Goal: Contribute content: Add original content to the website for others to see

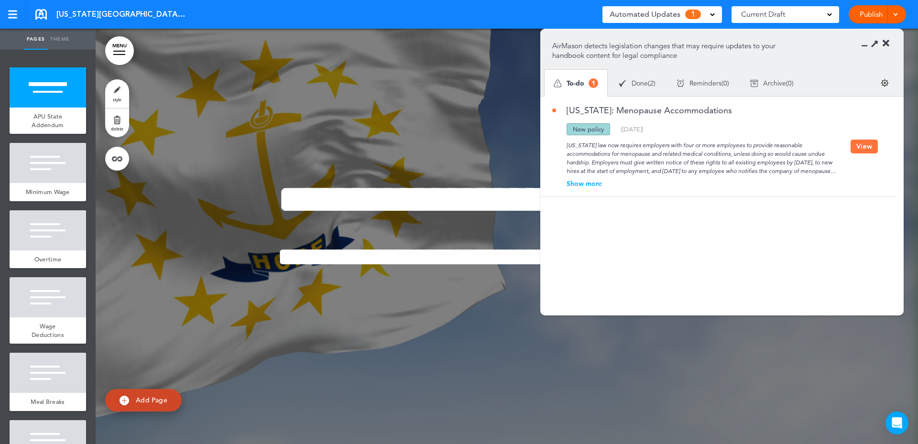
click at [860, 141] on button "View" at bounding box center [864, 147] width 27 height 14
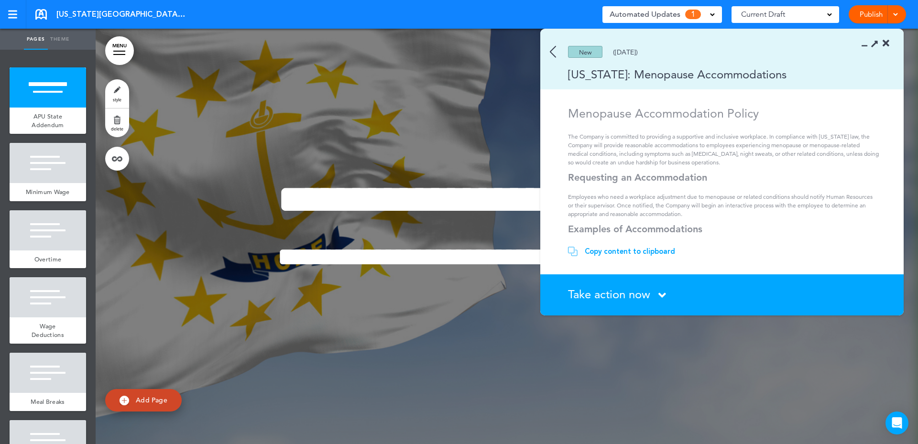
click at [660, 254] on div "Copy content to clipboard" at bounding box center [630, 252] width 90 height 10
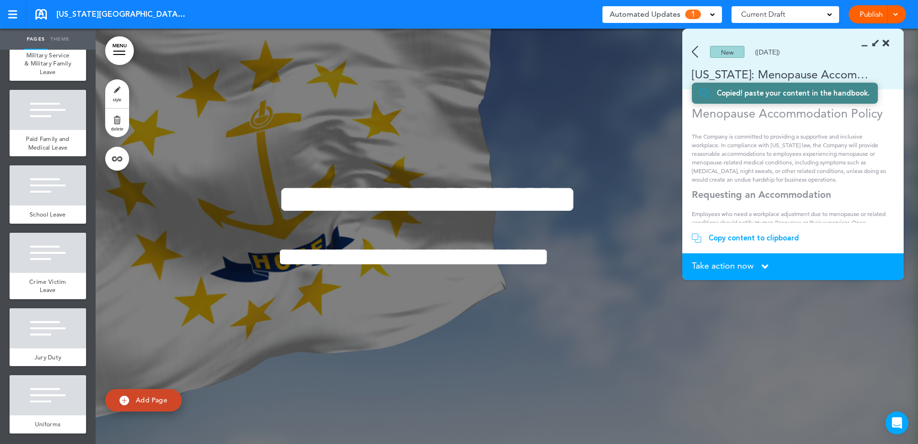
scroll to position [775, 0]
click at [37, 369] on span "add page" at bounding box center [48, 370] width 36 height 6
type input "********"
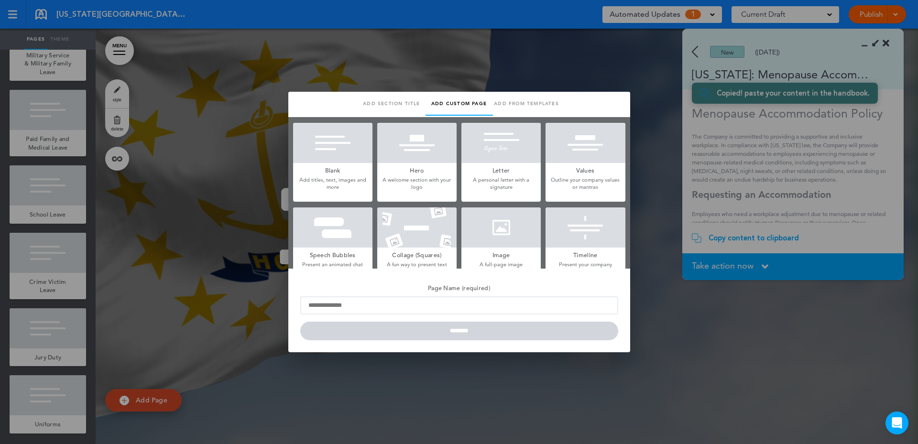
click at [349, 169] on h5 "Blank" at bounding box center [332, 169] width 79 height 13
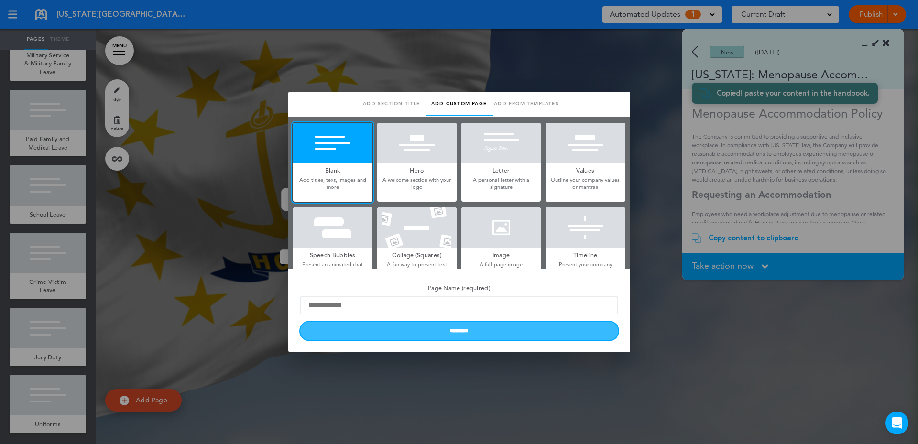
click at [458, 332] on input "********" at bounding box center [459, 331] width 318 height 19
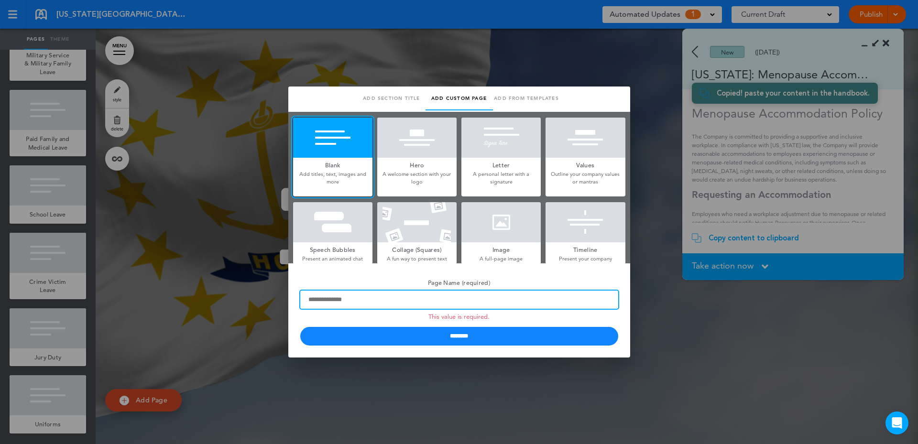
type input "*"
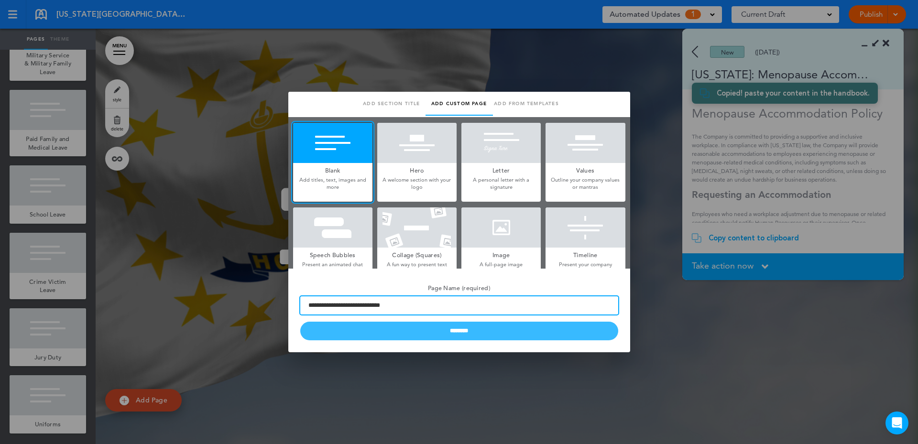
type input "**********"
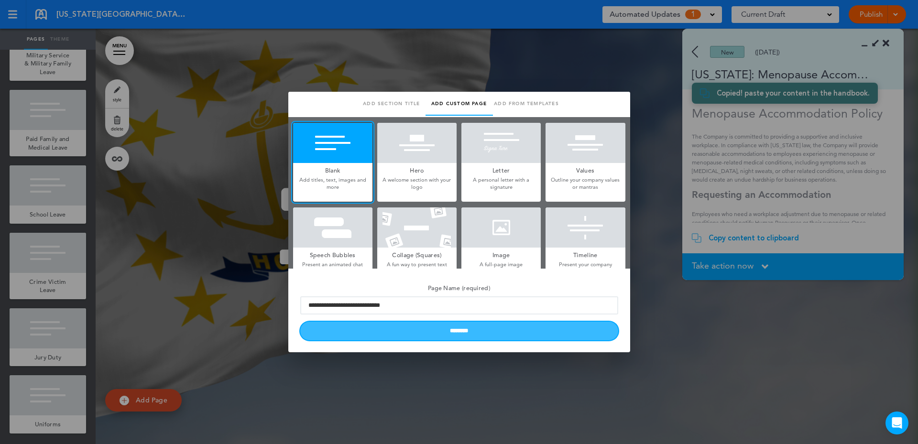
click at [441, 337] on input "********" at bounding box center [459, 331] width 318 height 19
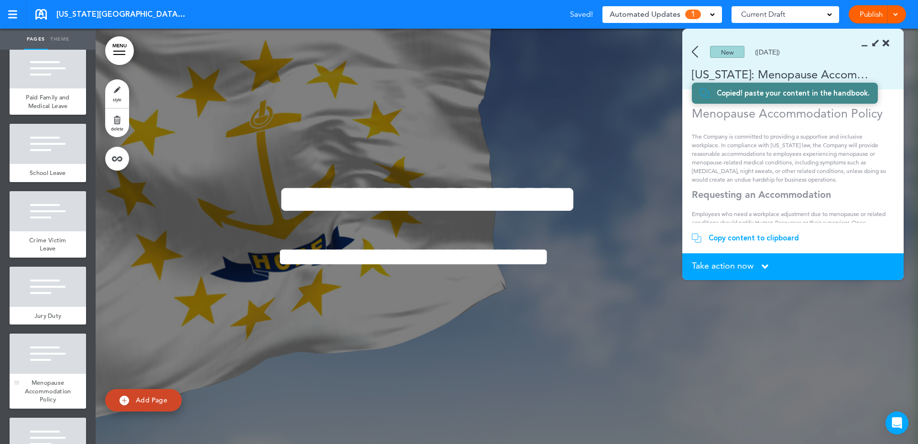
click at [54, 374] on div at bounding box center [48, 354] width 77 height 40
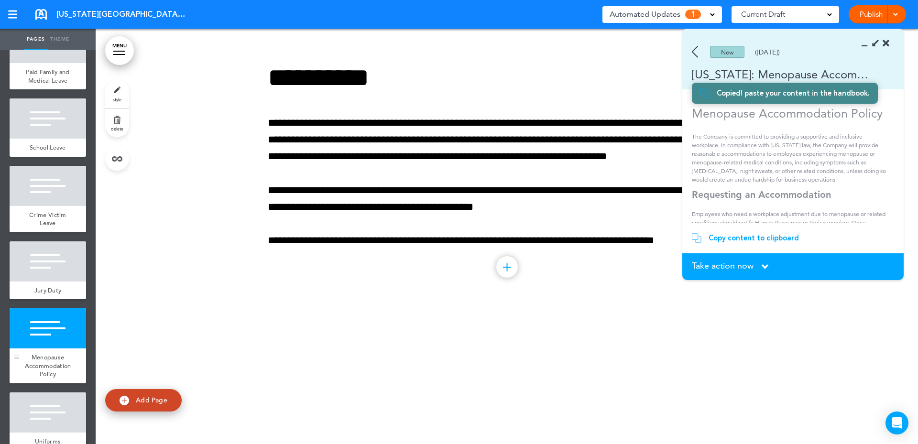
scroll to position [823, 0]
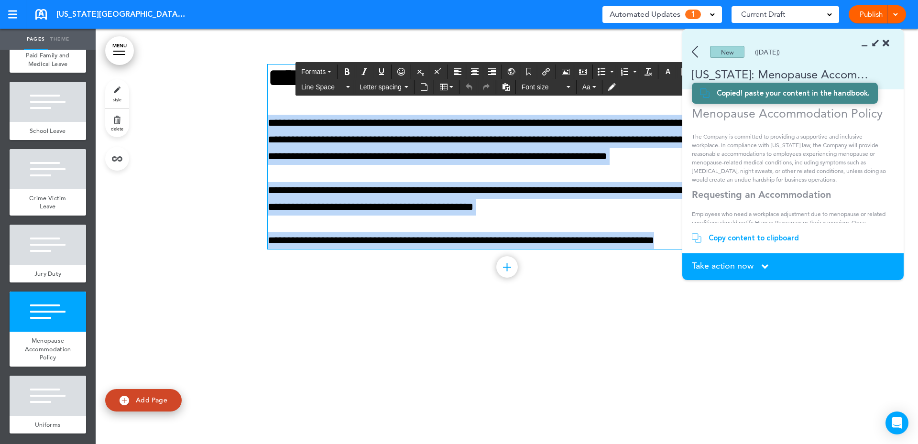
drag, startPoint x: 267, startPoint y: 122, endPoint x: 823, endPoint y: 234, distance: 567.4
click at [823, 234] on body "This handbook [GEOGRAPHIC_DATA] Settings Signatures Collaborators Your Handbook…" at bounding box center [459, 222] width 918 height 444
paste div
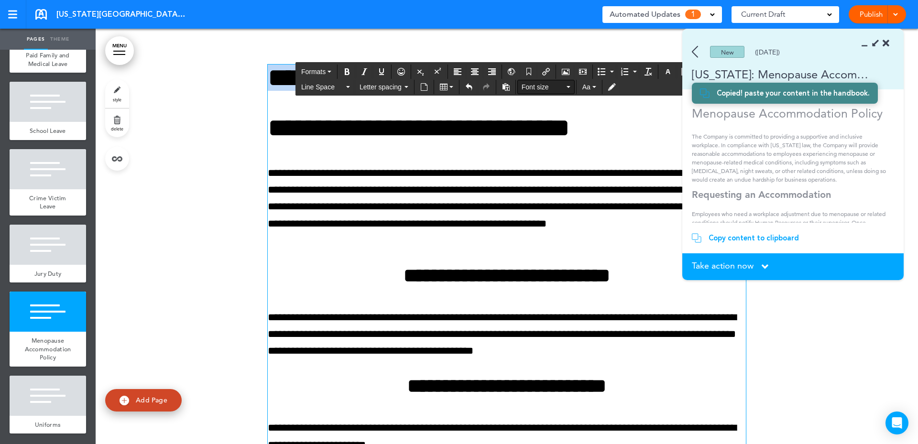
drag, startPoint x: 271, startPoint y: 82, endPoint x: 550, endPoint y: 84, distance: 279.8
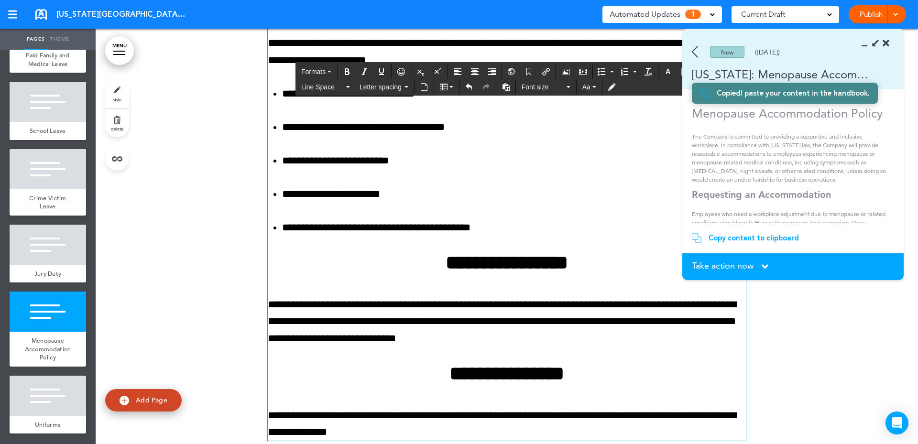
scroll to position [6201, 0]
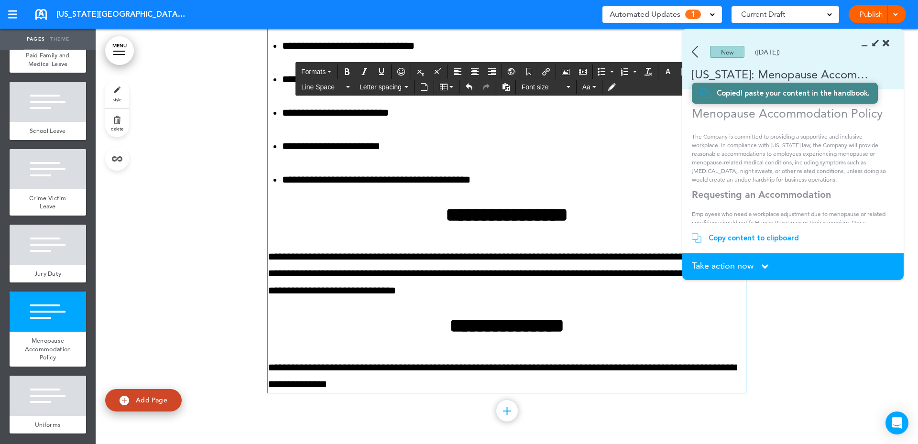
click at [758, 266] on div "Take action now Click here to change the status" at bounding box center [793, 267] width 202 height 11
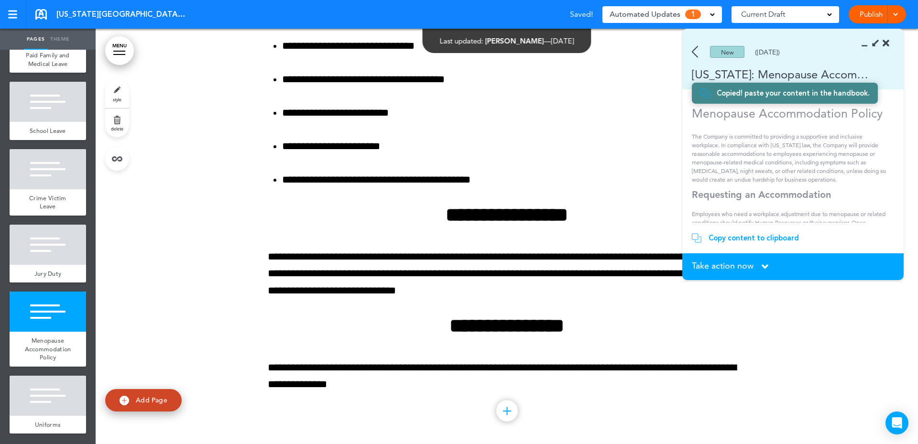
click at [763, 263] on icon at bounding box center [765, 267] width 7 height 11
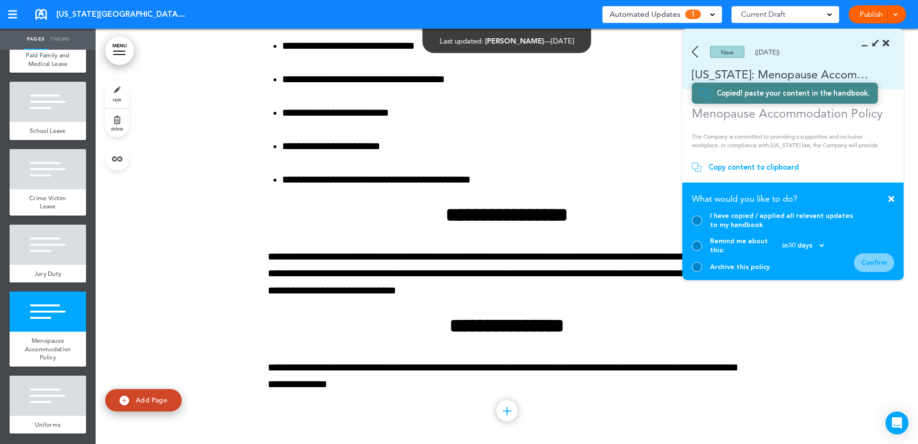
click at [696, 226] on div at bounding box center [697, 221] width 10 height 10
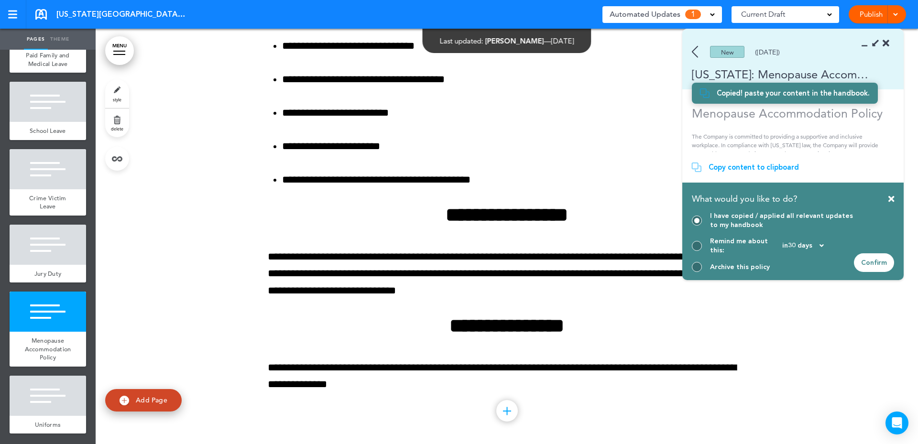
click at [860, 256] on div "Confirm" at bounding box center [874, 262] width 40 height 19
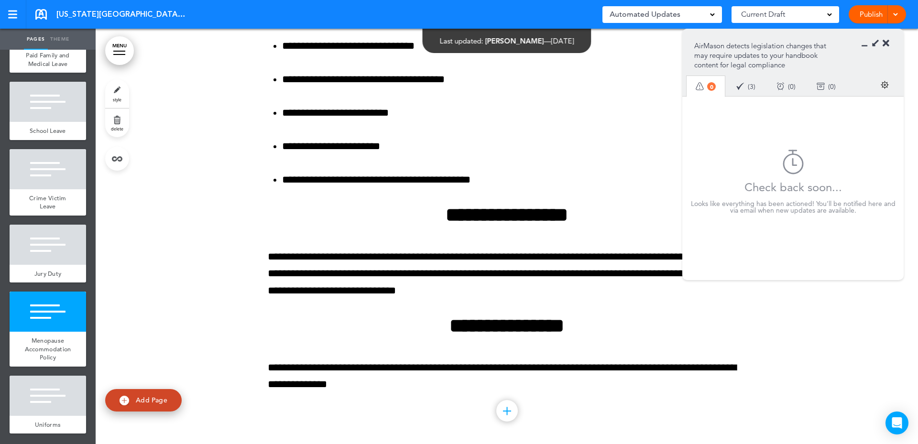
click at [885, 44] on icon at bounding box center [886, 44] width 7 height 10
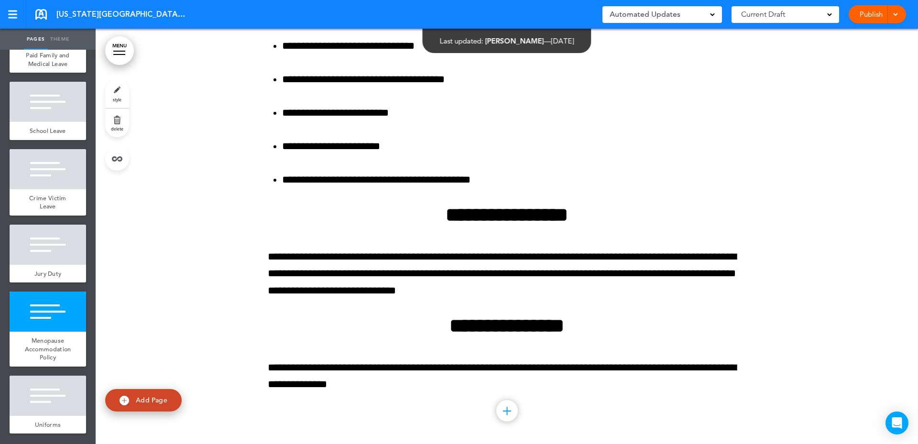
click at [900, 15] on div "Publish Publish Preview Draft" at bounding box center [877, 14] width 57 height 18
click at [895, 15] on span at bounding box center [895, 14] width 6 height 6
click at [871, 29] on li "Publish" at bounding box center [863, 36] width 85 height 22
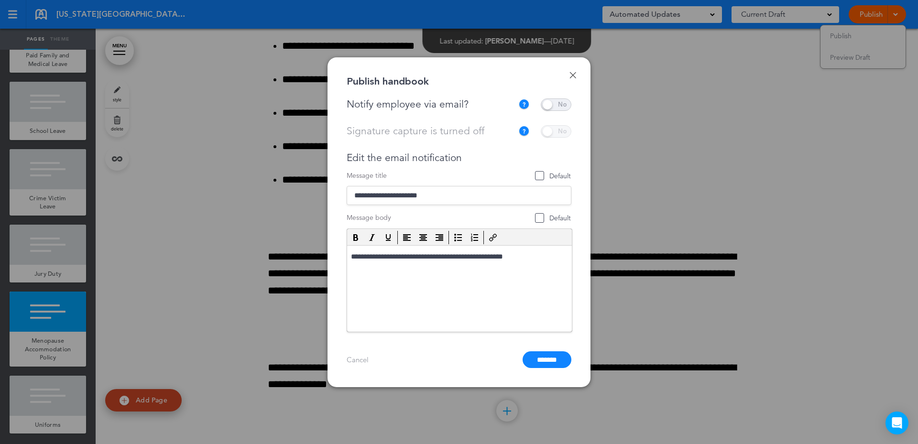
click at [570, 104] on span at bounding box center [556, 105] width 31 height 12
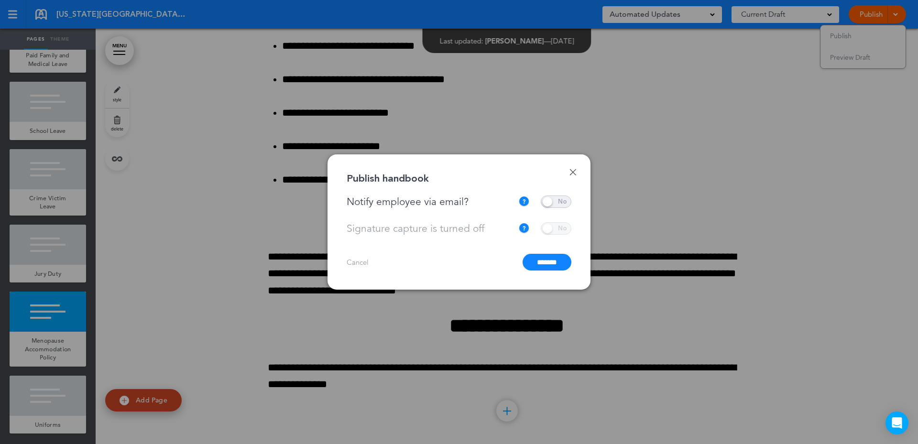
click at [543, 259] on input "*******" at bounding box center [547, 262] width 49 height 17
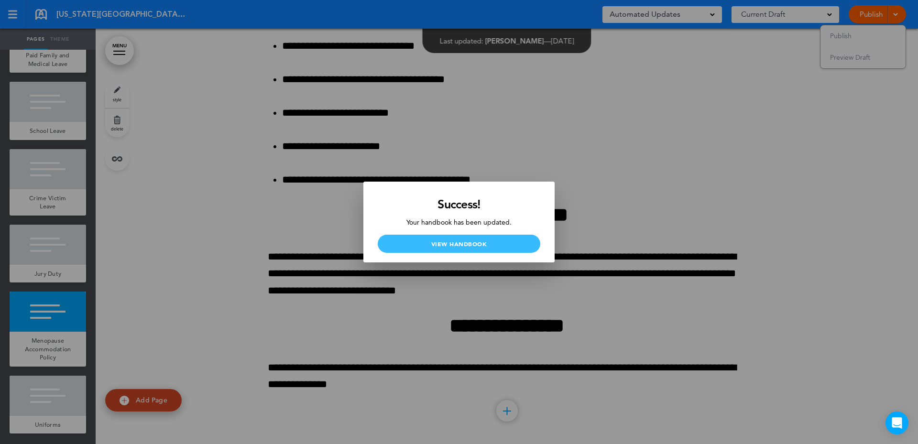
click at [461, 245] on link "View Handbook" at bounding box center [459, 244] width 163 height 18
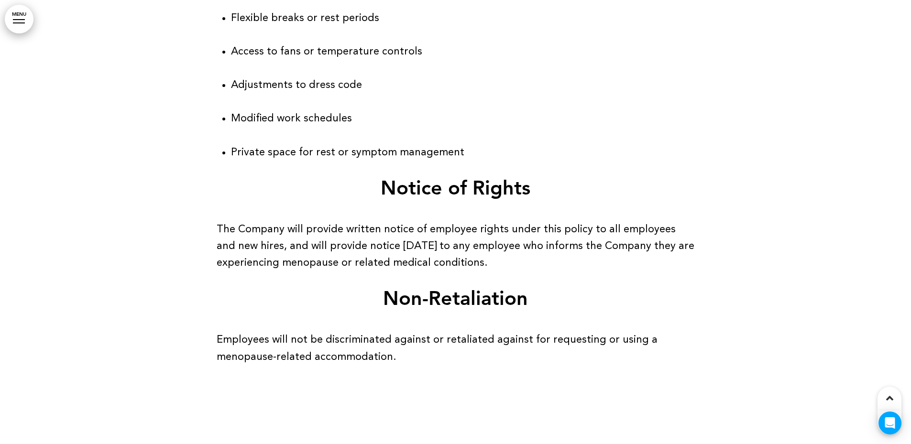
scroll to position [6990, 0]
